Goal: Transaction & Acquisition: Register for event/course

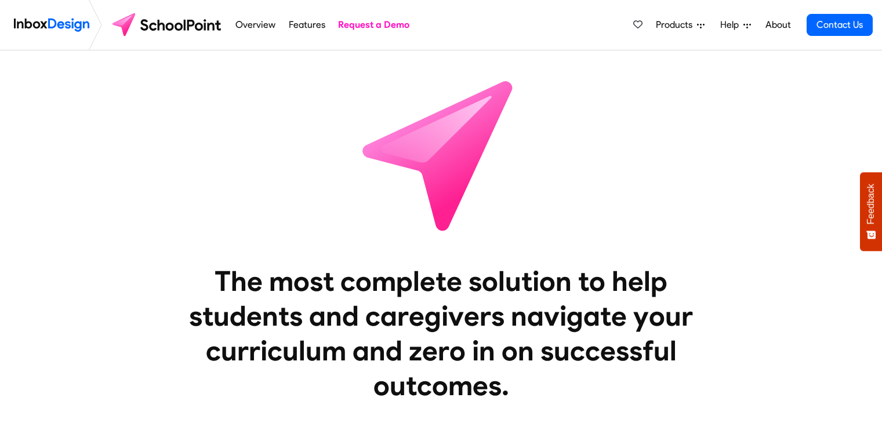
scroll to position [197, 0]
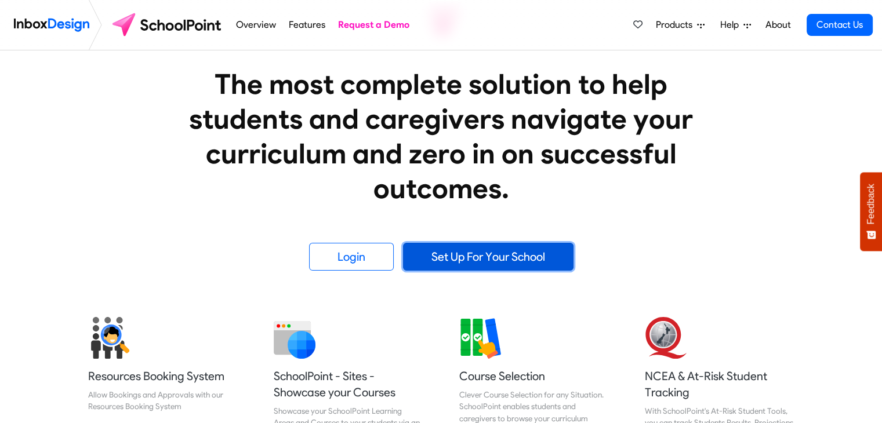
click at [490, 265] on link "Set Up For Your School" at bounding box center [488, 257] width 171 height 28
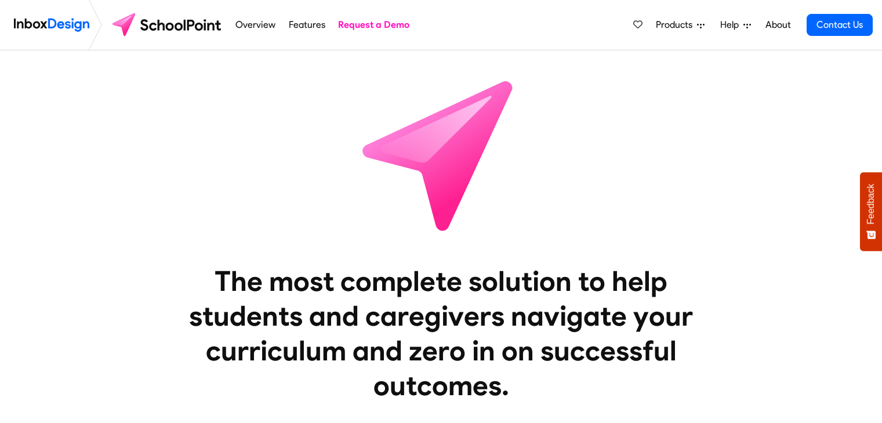
scroll to position [197, 0]
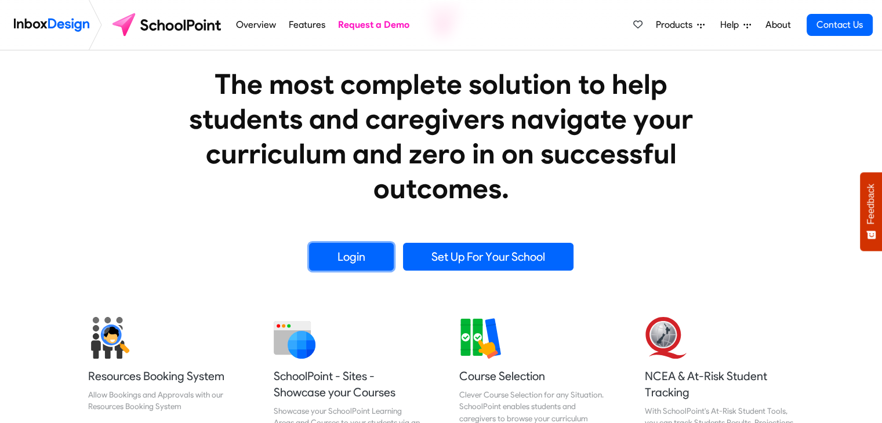
click at [351, 253] on link "Login" at bounding box center [351, 257] width 85 height 28
